Goal: Information Seeking & Learning: Learn about a topic

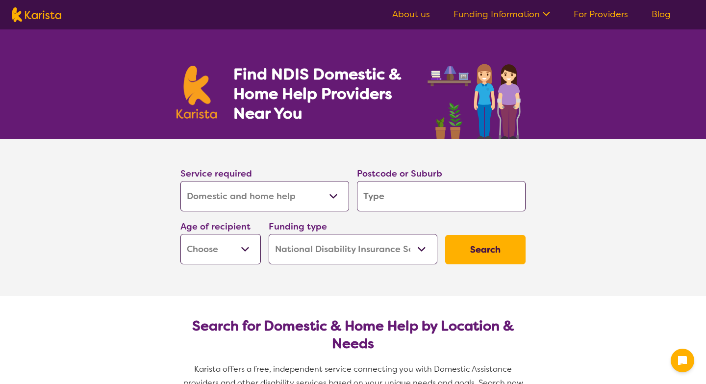
select select "Domestic and home help"
select select "NDIS"
select select "Domestic and home help"
select select "NDIS"
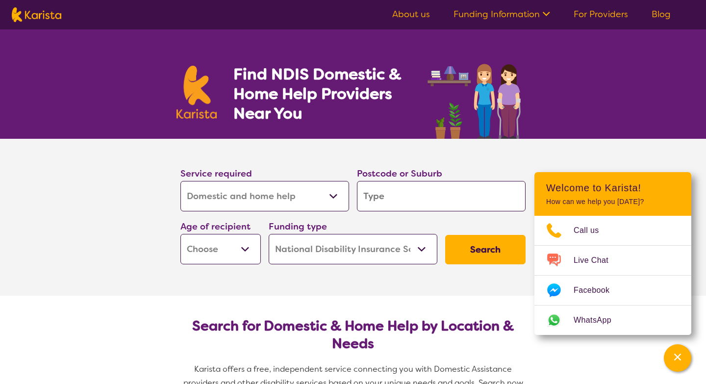
click at [271, 196] on select "Allied Health Assistant Assessment ([MEDICAL_DATA] or [MEDICAL_DATA]) Behaviour…" at bounding box center [264, 196] width 169 height 30
click at [292, 208] on select "Allied Health Assistant Assessment ([MEDICAL_DATA] or [MEDICAL_DATA]) Behaviour…" at bounding box center [264, 196] width 169 height 30
click at [390, 194] on input "search" at bounding box center [441, 196] width 169 height 30
type input "2"
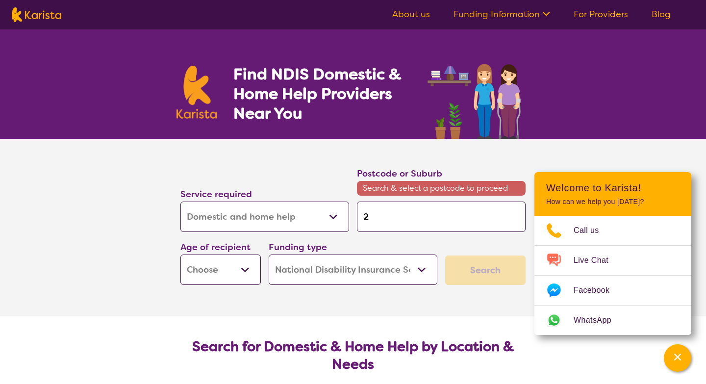
type input "21"
type input "211"
type input "2117"
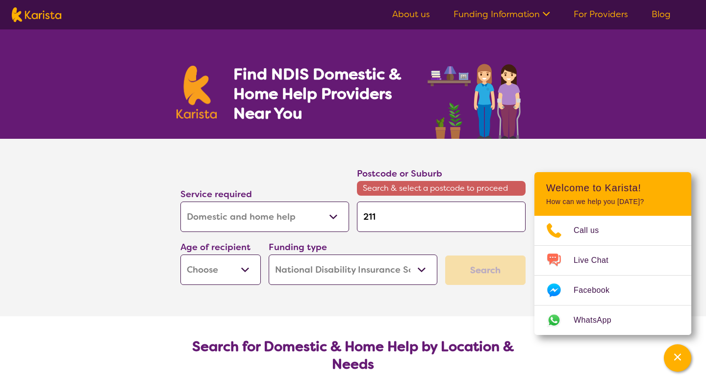
type input "2117"
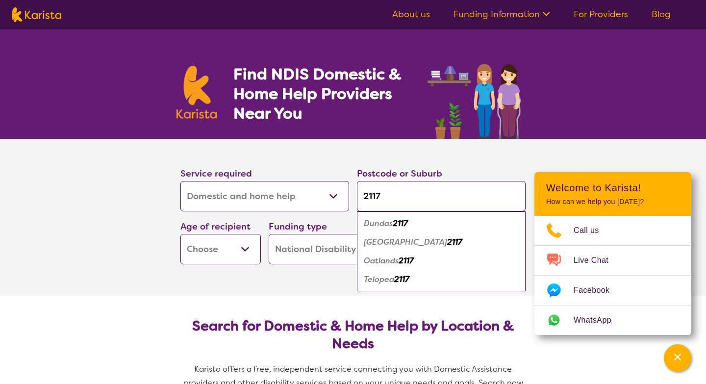
type input "2117"
click at [388, 224] on em "Dundas" at bounding box center [378, 223] width 29 height 10
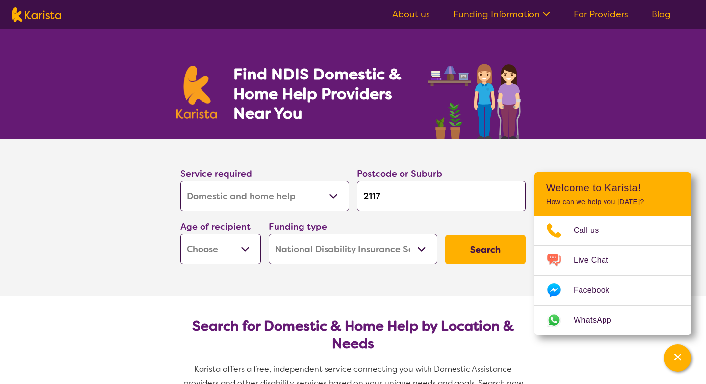
click at [407, 194] on input "2117" at bounding box center [441, 196] width 169 height 30
click at [240, 248] on select "Early Childhood - 0 to 9 Child - 10 to 11 Adolescent - 12 to 17 Adult - 18 to 6…" at bounding box center [220, 249] width 80 height 30
select select "AD"
click at [359, 249] on select "Home Care Package (HCP) National Disability Insurance Scheme (NDIS) I don't know" at bounding box center [353, 249] width 169 height 30
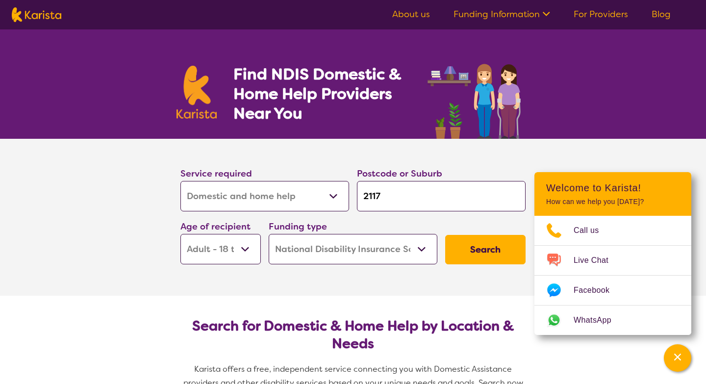
click at [505, 244] on button "Search" at bounding box center [485, 249] width 80 height 29
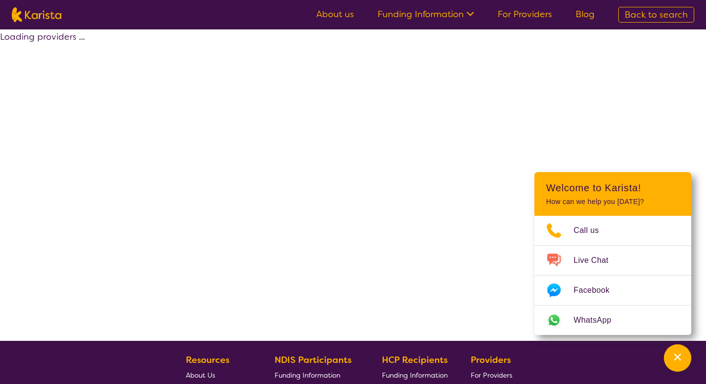
select select "by_score"
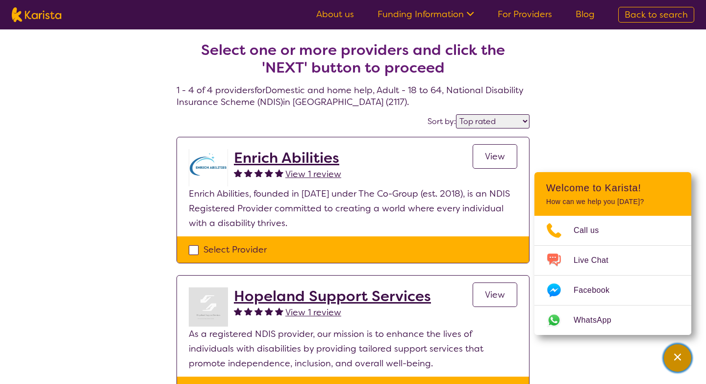
click at [678, 358] on icon "Channel Menu" at bounding box center [677, 356] width 7 height 7
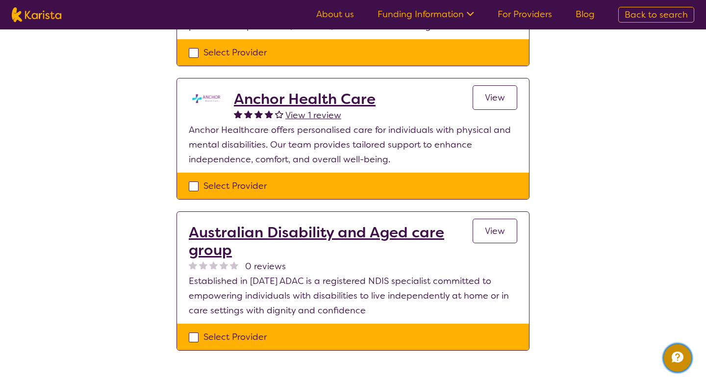
scroll to position [359, 0]
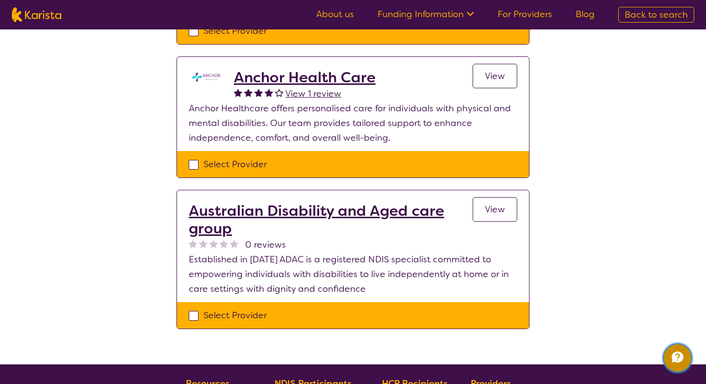
select select "Domestic and home help"
select select "AD"
select select "NDIS"
select select "Domestic and home help"
select select "AD"
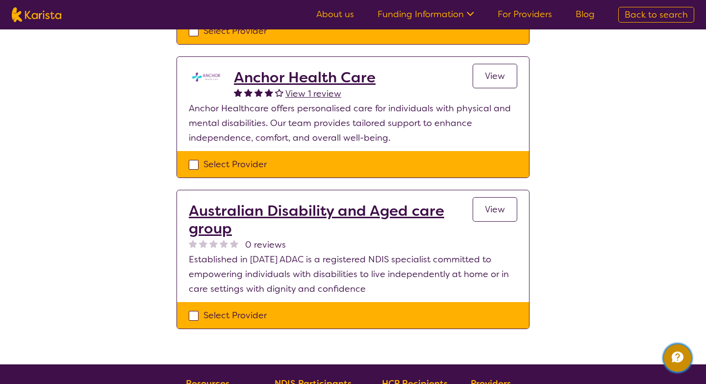
select select "NDIS"
